Goal: Task Accomplishment & Management: Complete application form

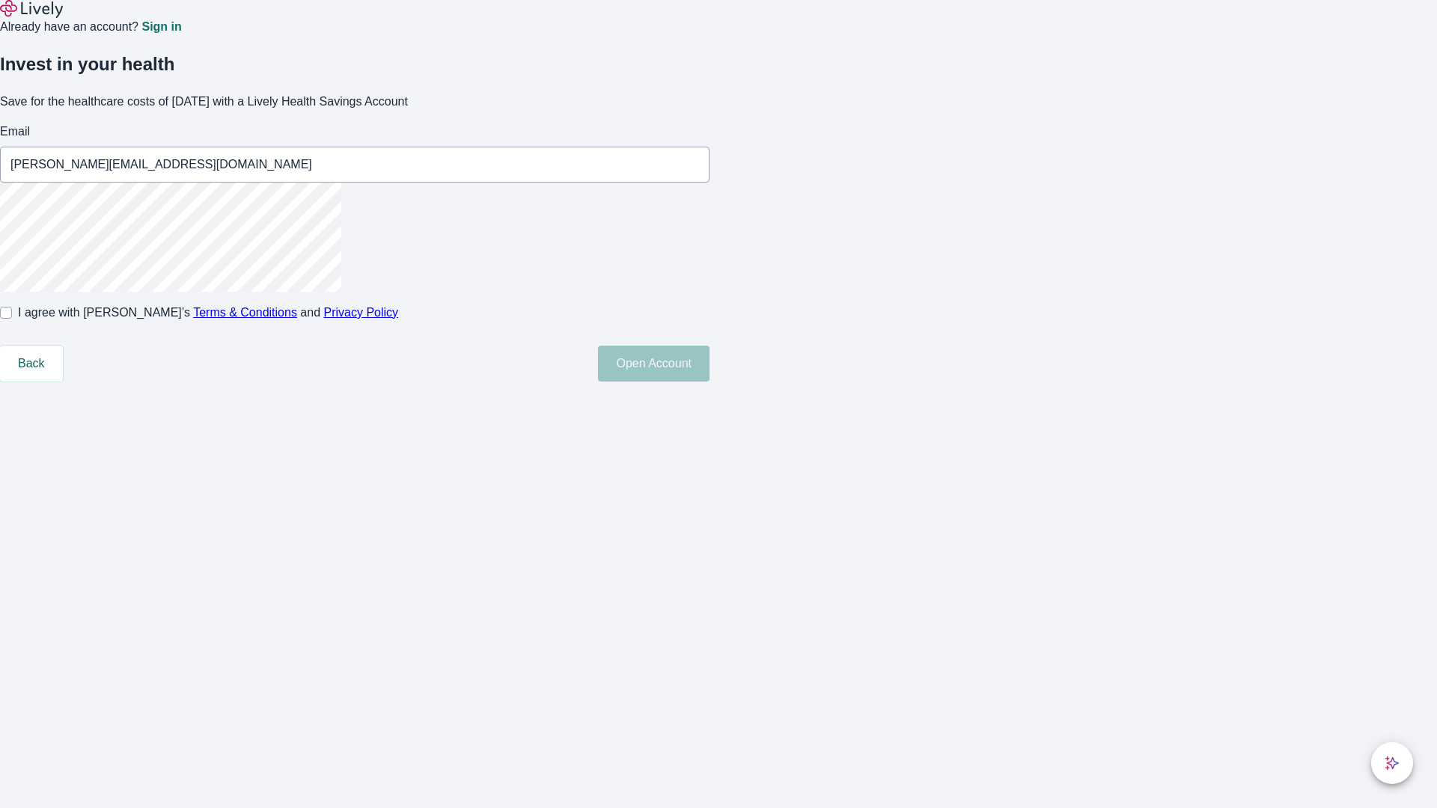
click at [12, 319] on input "I agree with Lively’s Terms & Conditions and Privacy Policy" at bounding box center [6, 313] width 12 height 12
checkbox input "true"
click at [710, 382] on button "Open Account" at bounding box center [654, 364] width 112 height 36
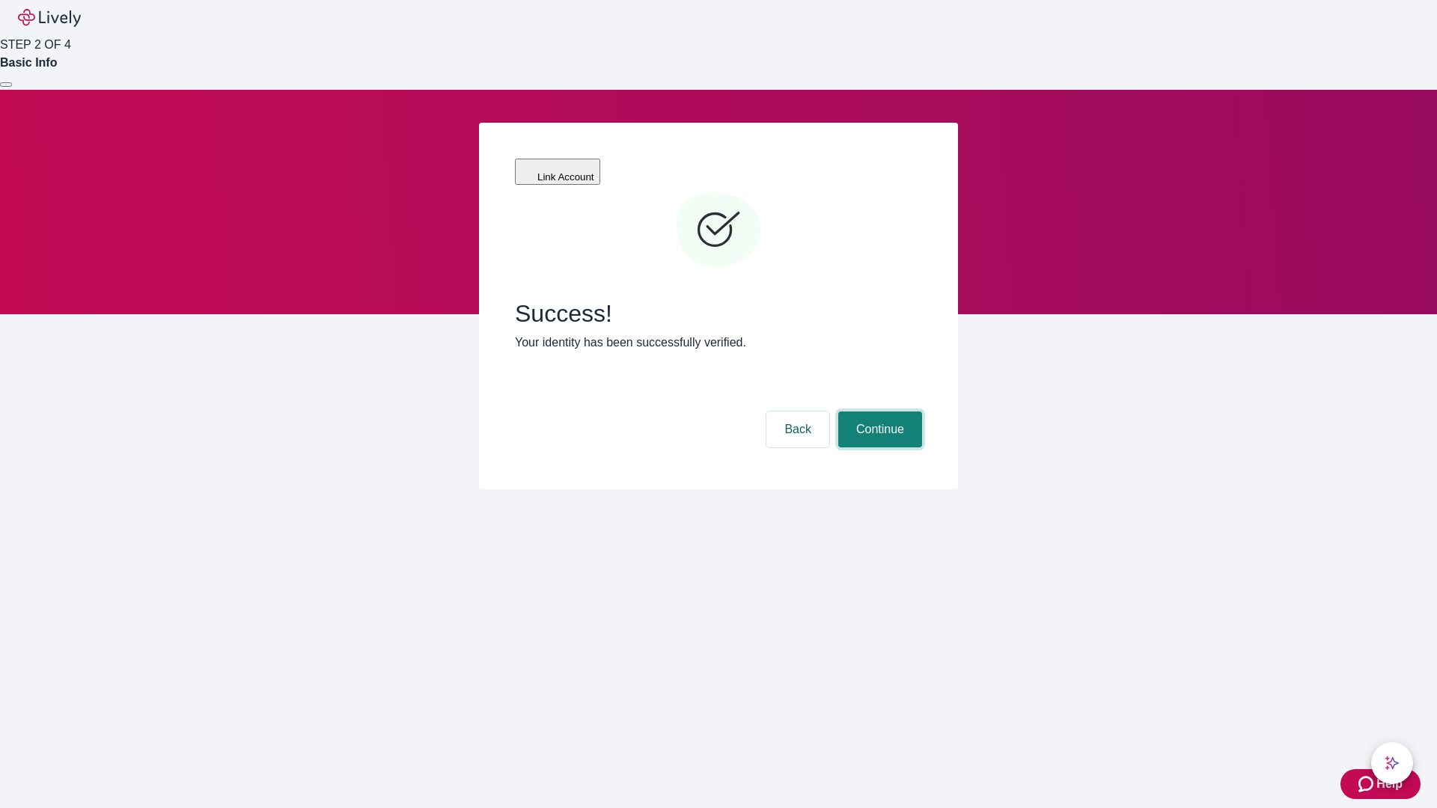
click at [878, 412] on button "Continue" at bounding box center [880, 430] width 84 height 36
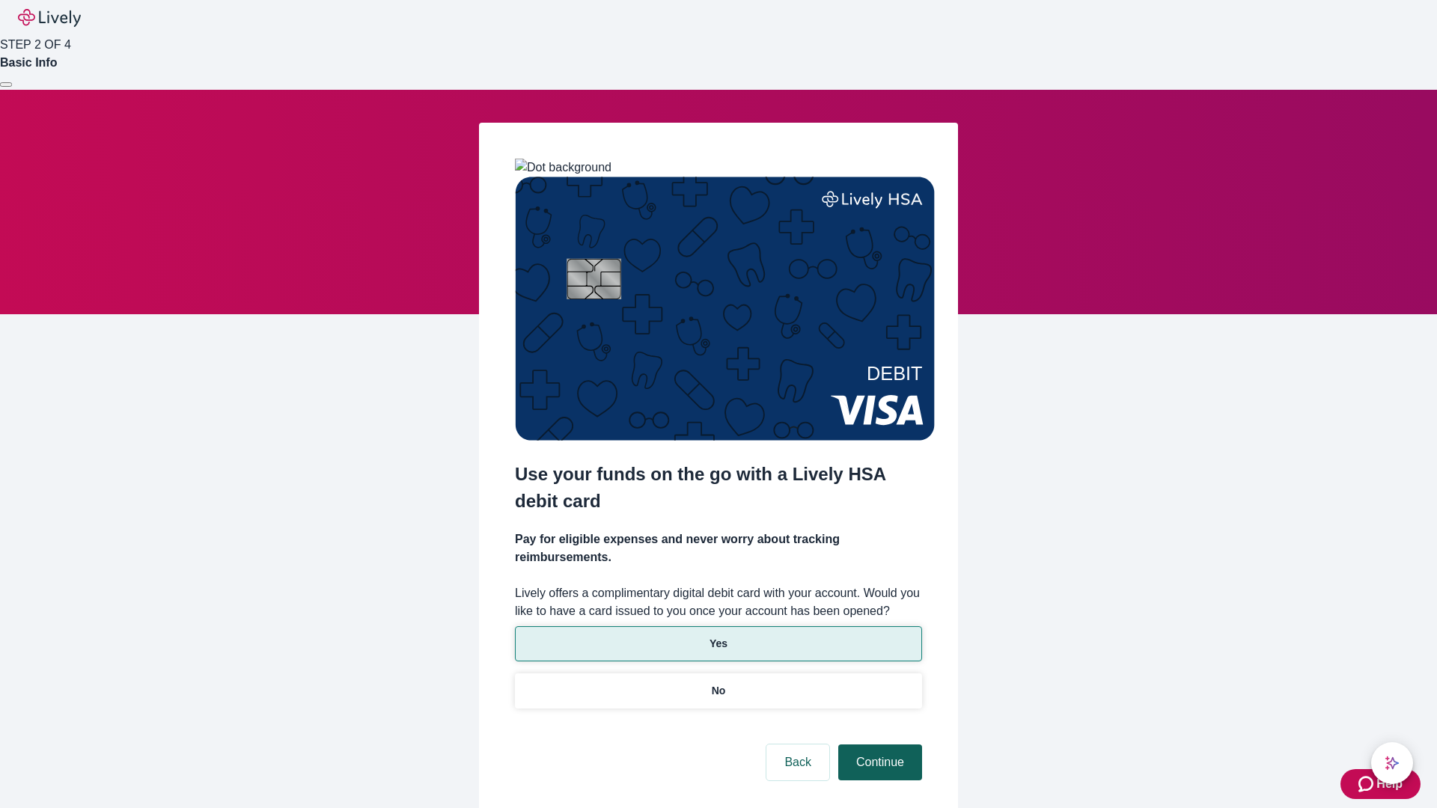
click at [718, 636] on p "Yes" at bounding box center [719, 644] width 18 height 16
click at [878, 745] on button "Continue" at bounding box center [880, 763] width 84 height 36
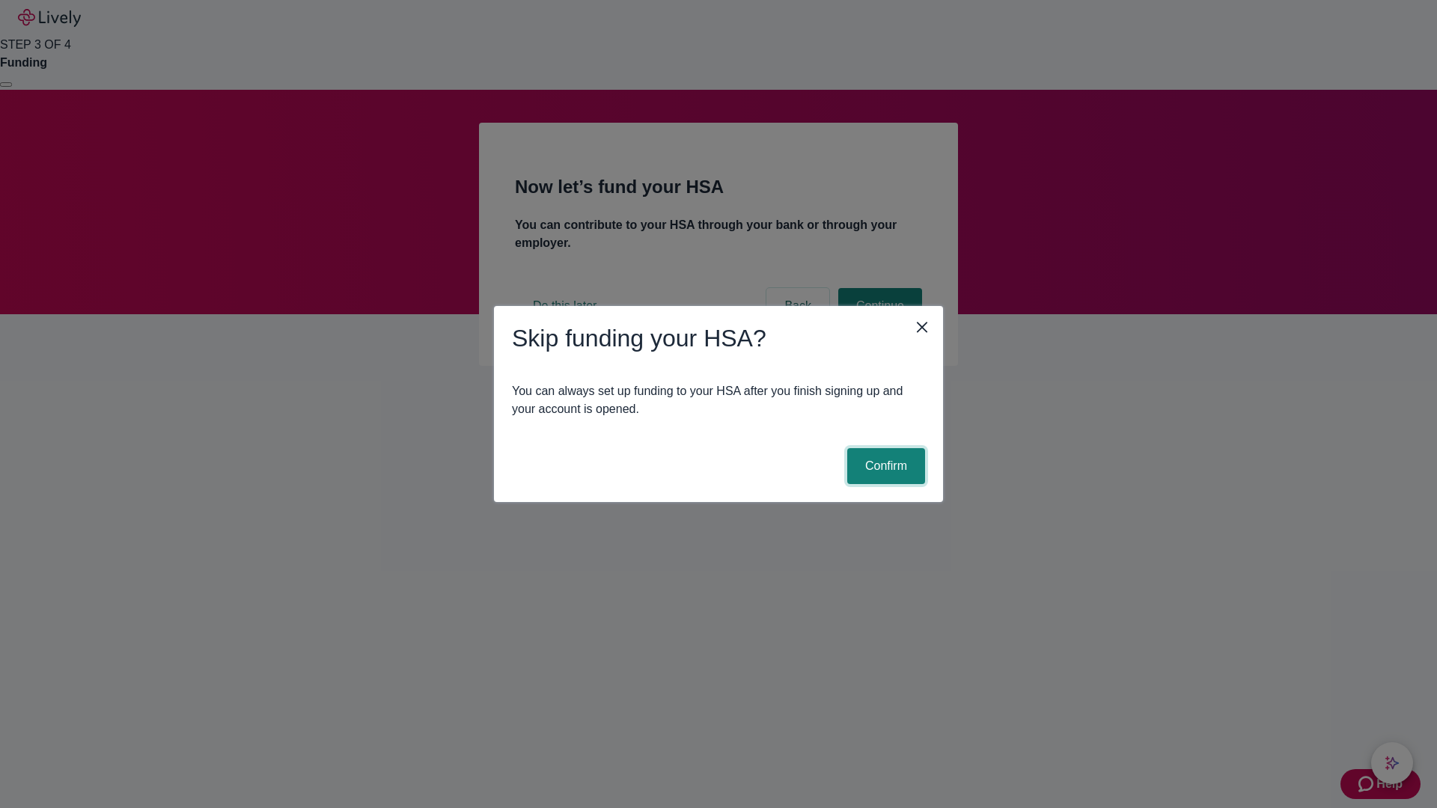
click at [884, 466] on button "Confirm" at bounding box center [886, 466] width 78 height 36
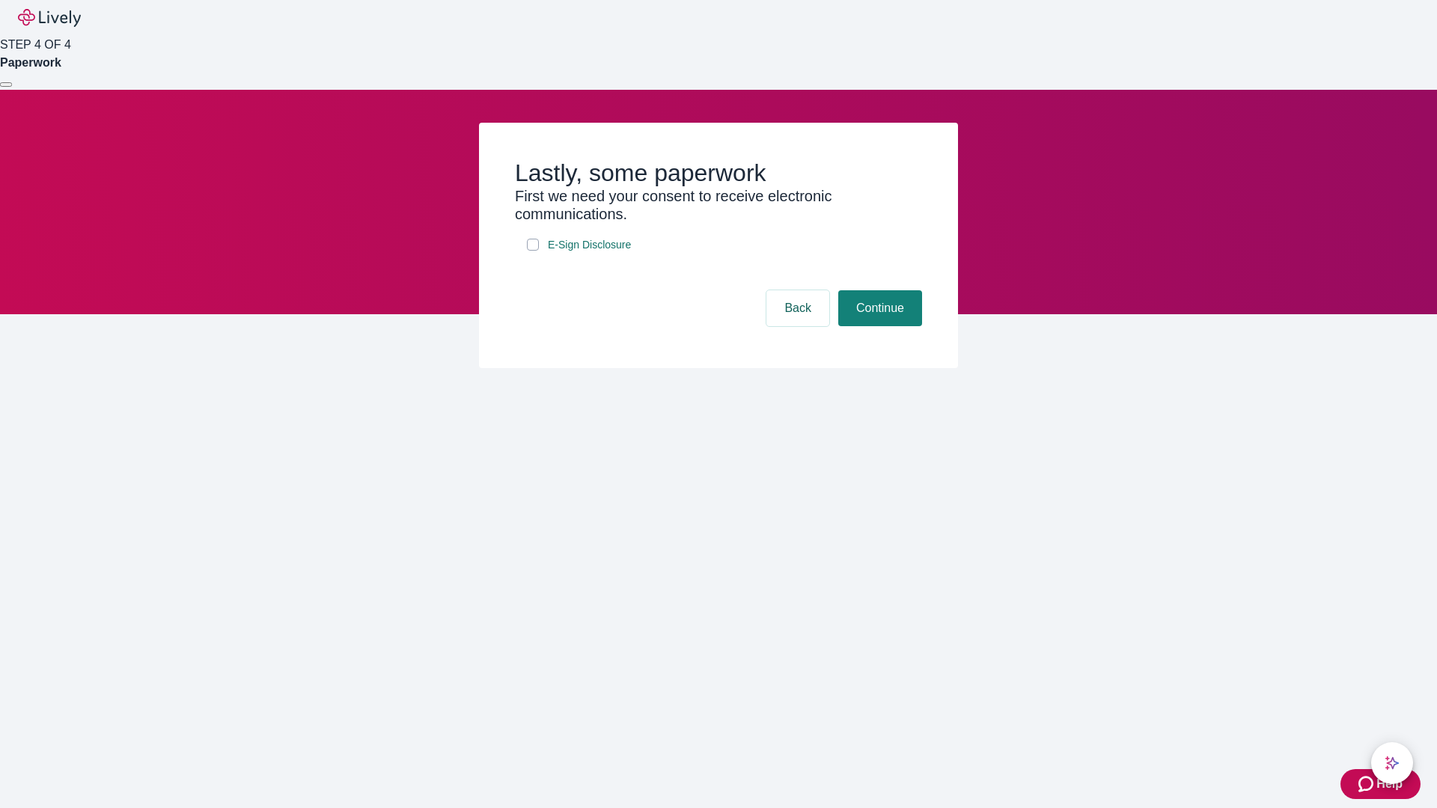
click at [533, 251] on input "E-Sign Disclosure" at bounding box center [533, 245] width 12 height 12
checkbox input "true"
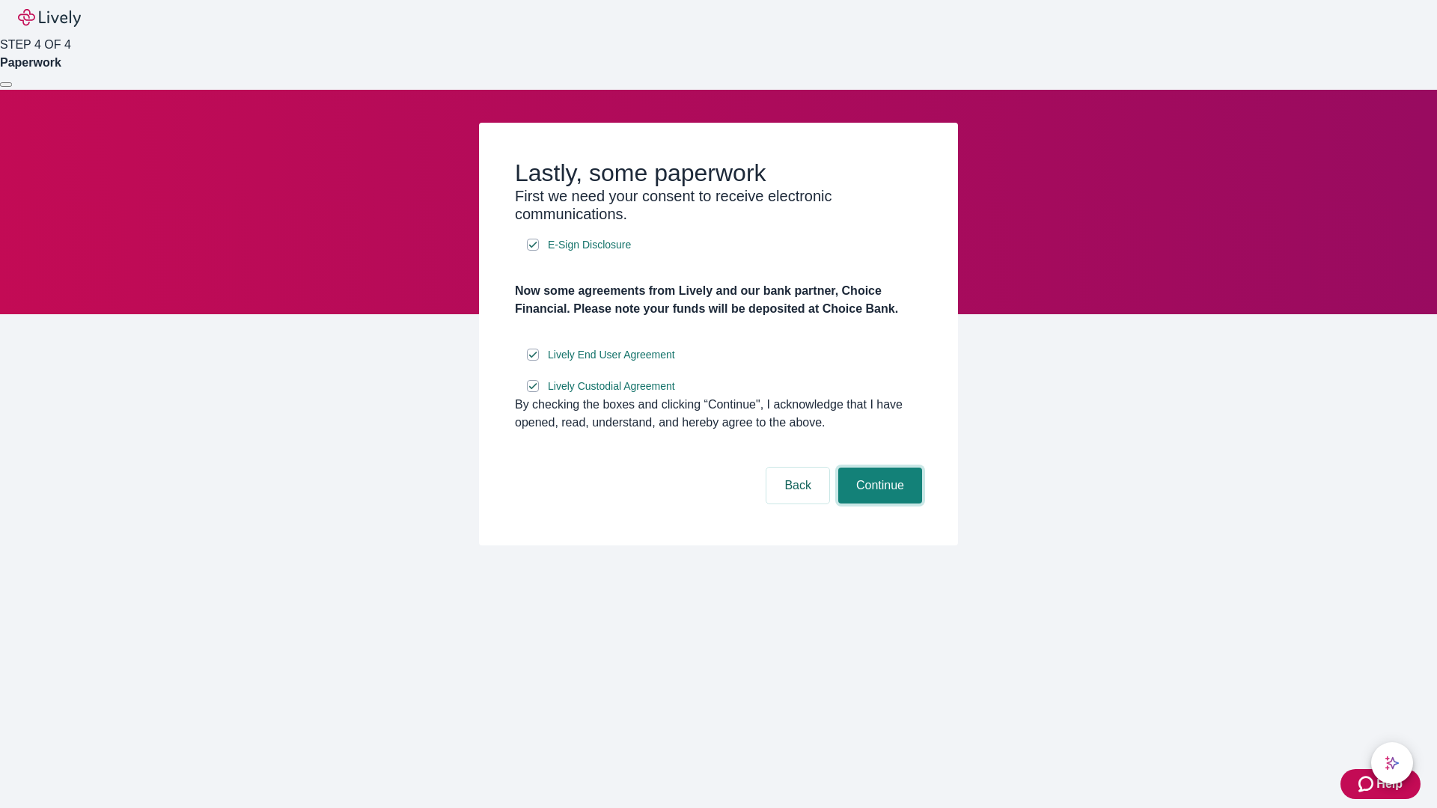
click at [878, 504] on button "Continue" at bounding box center [880, 486] width 84 height 36
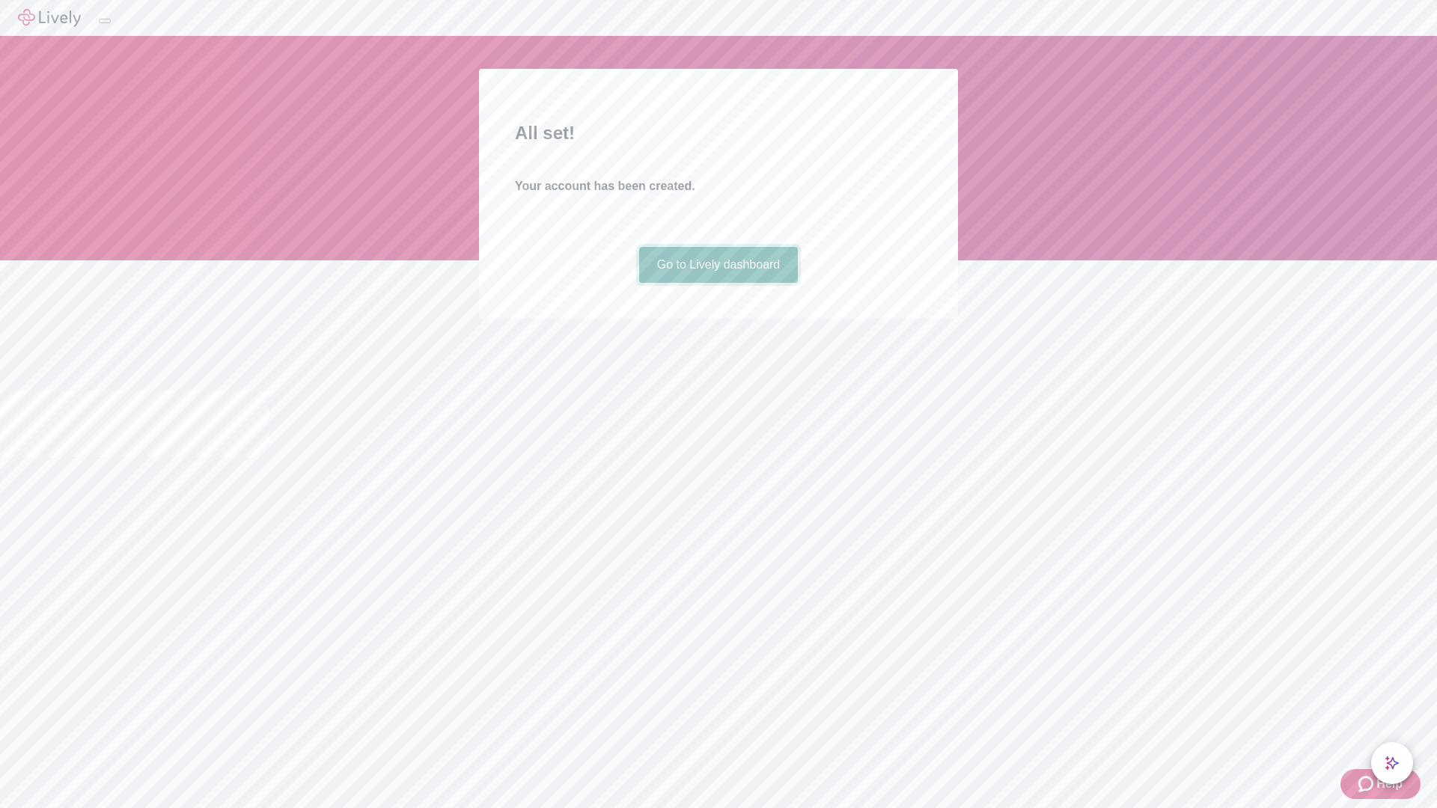
click at [718, 283] on link "Go to Lively dashboard" at bounding box center [718, 265] width 159 height 36
